Goal: Task Accomplishment & Management: Manage account settings

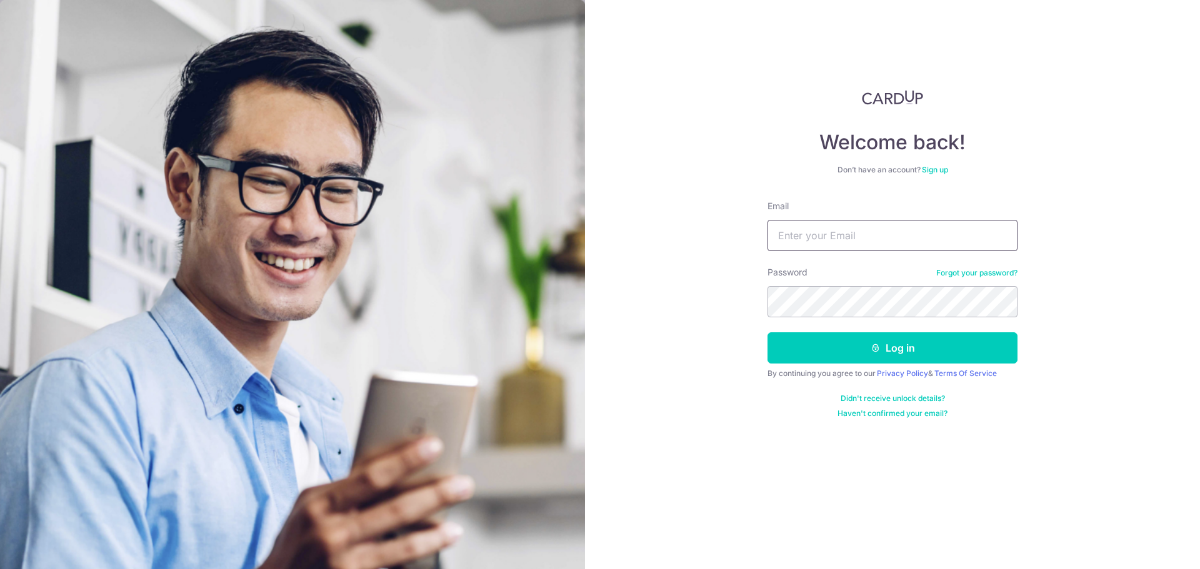
click at [832, 244] on input "Email" at bounding box center [892, 235] width 250 height 31
type input "[EMAIL_ADDRESS][DOMAIN_NAME]"
click at [767, 332] on button "Log in" at bounding box center [892, 347] width 250 height 31
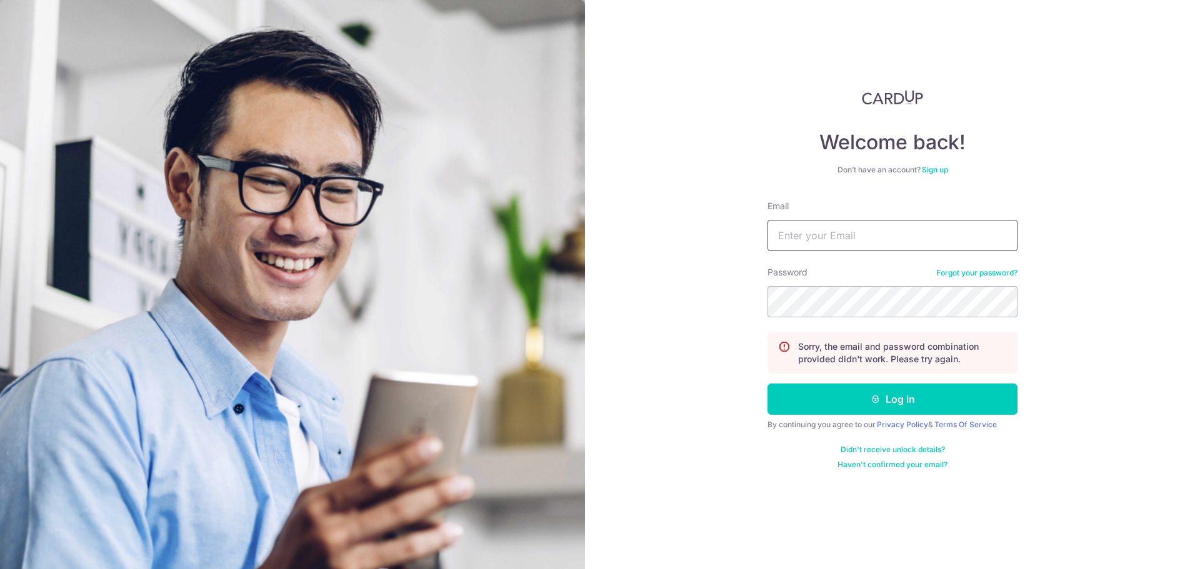
click at [850, 245] on input "Email" at bounding box center [892, 235] width 250 height 31
type input "[EMAIL_ADDRESS][DOMAIN_NAME]"
click at [767, 384] on button "Log in" at bounding box center [892, 399] width 250 height 31
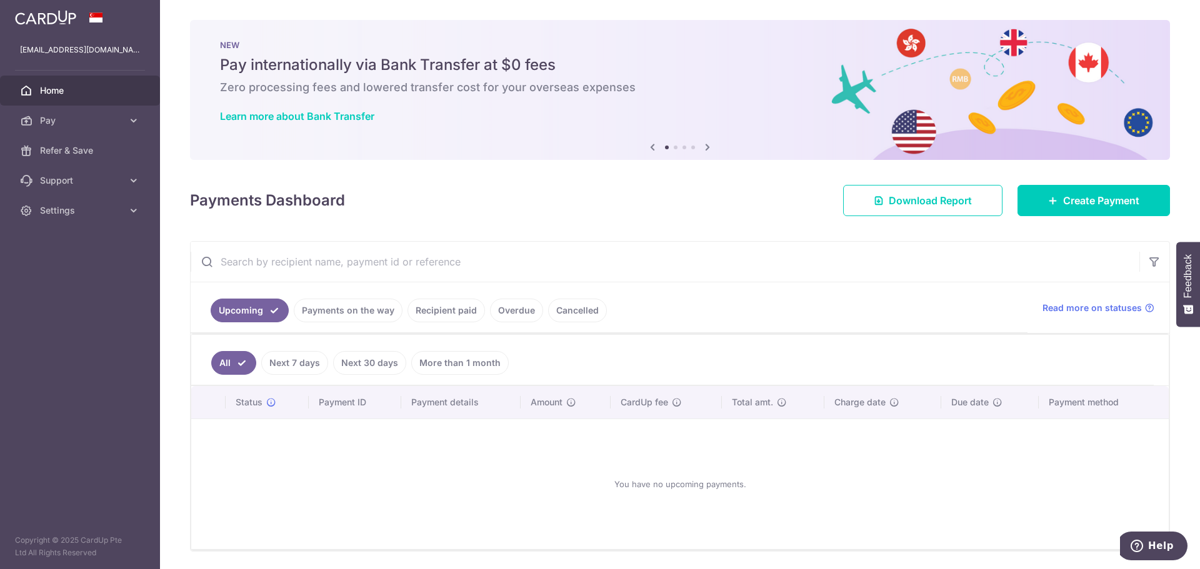
click at [445, 320] on link "Recipient paid" at bounding box center [445, 311] width 77 height 24
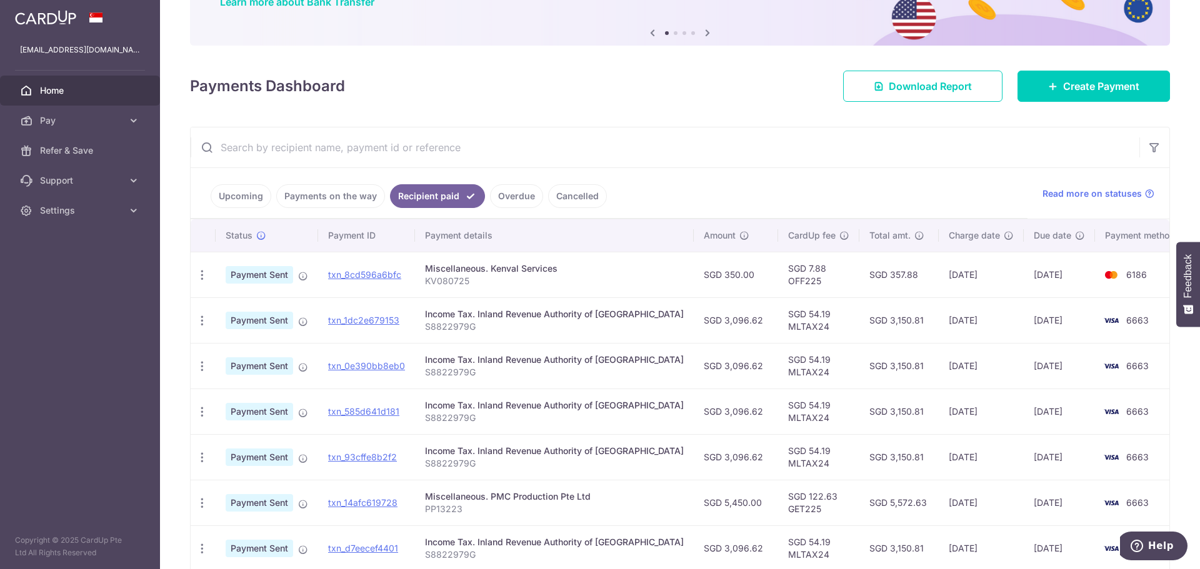
scroll to position [125, 0]
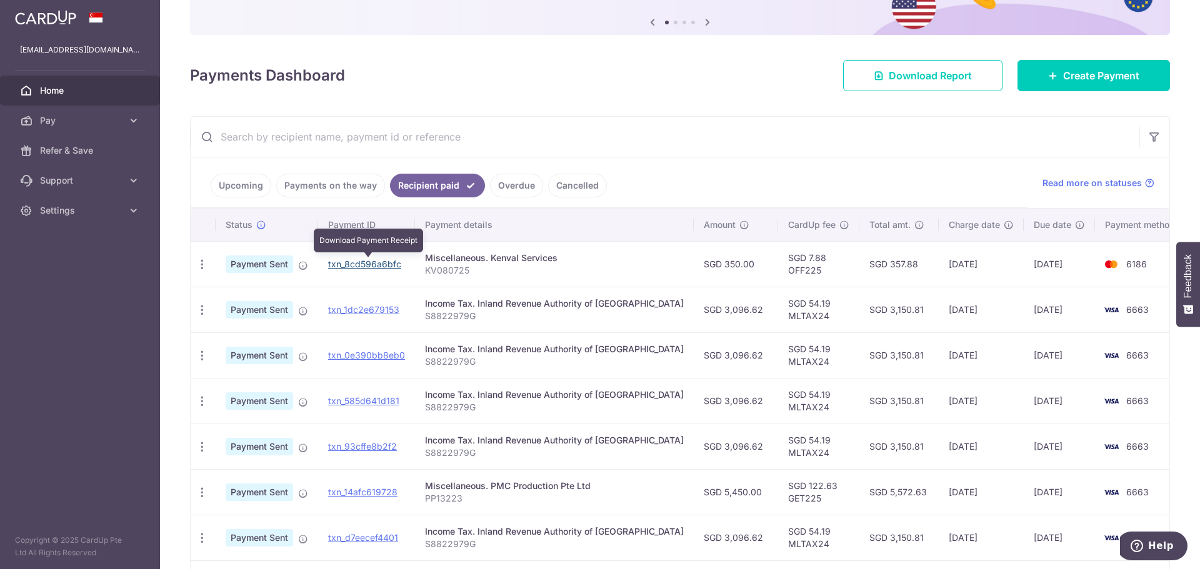
click at [380, 265] on link "txn_8cd596a6bfc" at bounding box center [364, 264] width 73 height 11
